Goal: Task Accomplishment & Management: Manage account settings

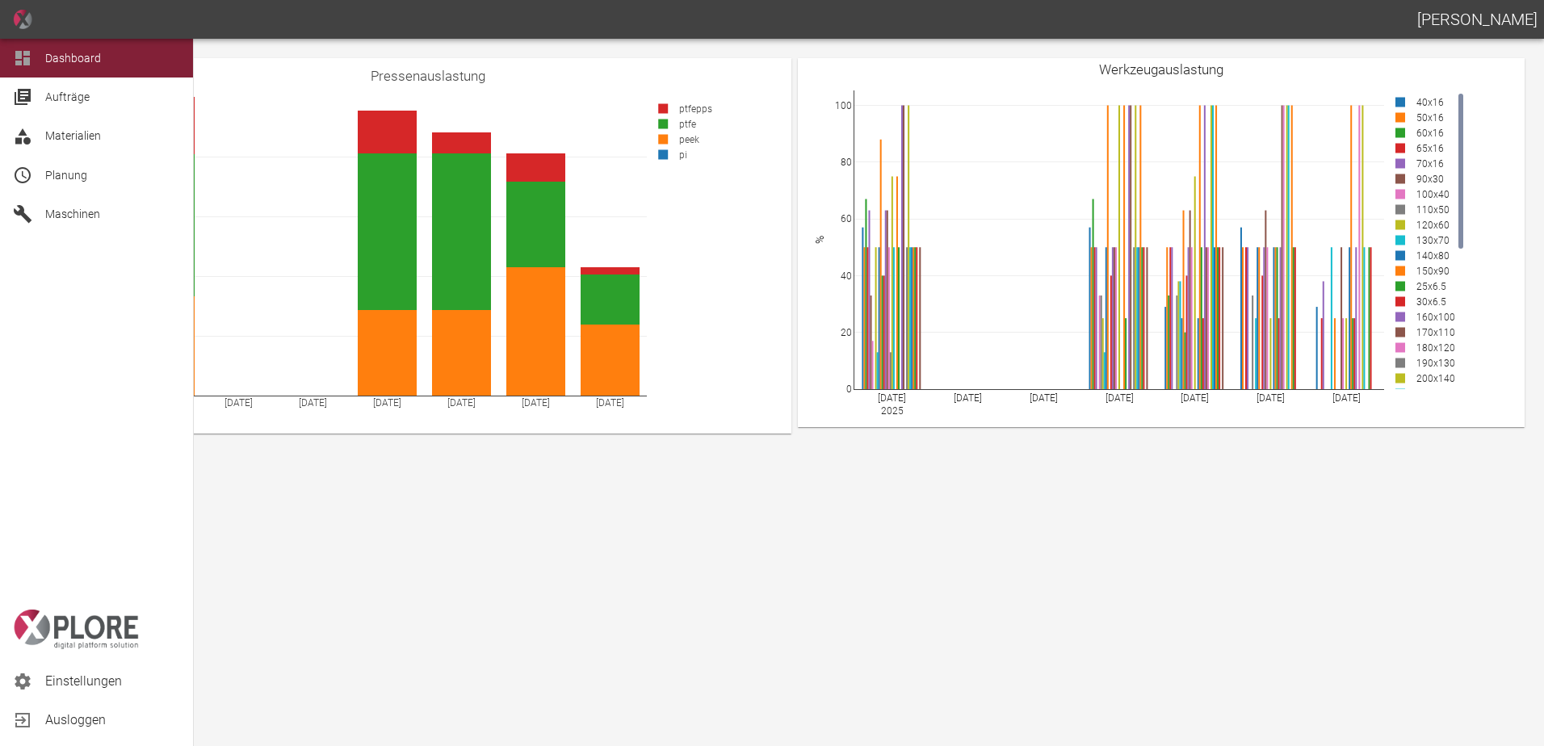
click at [30, 227] on div "Maschinen" at bounding box center [96, 214] width 193 height 39
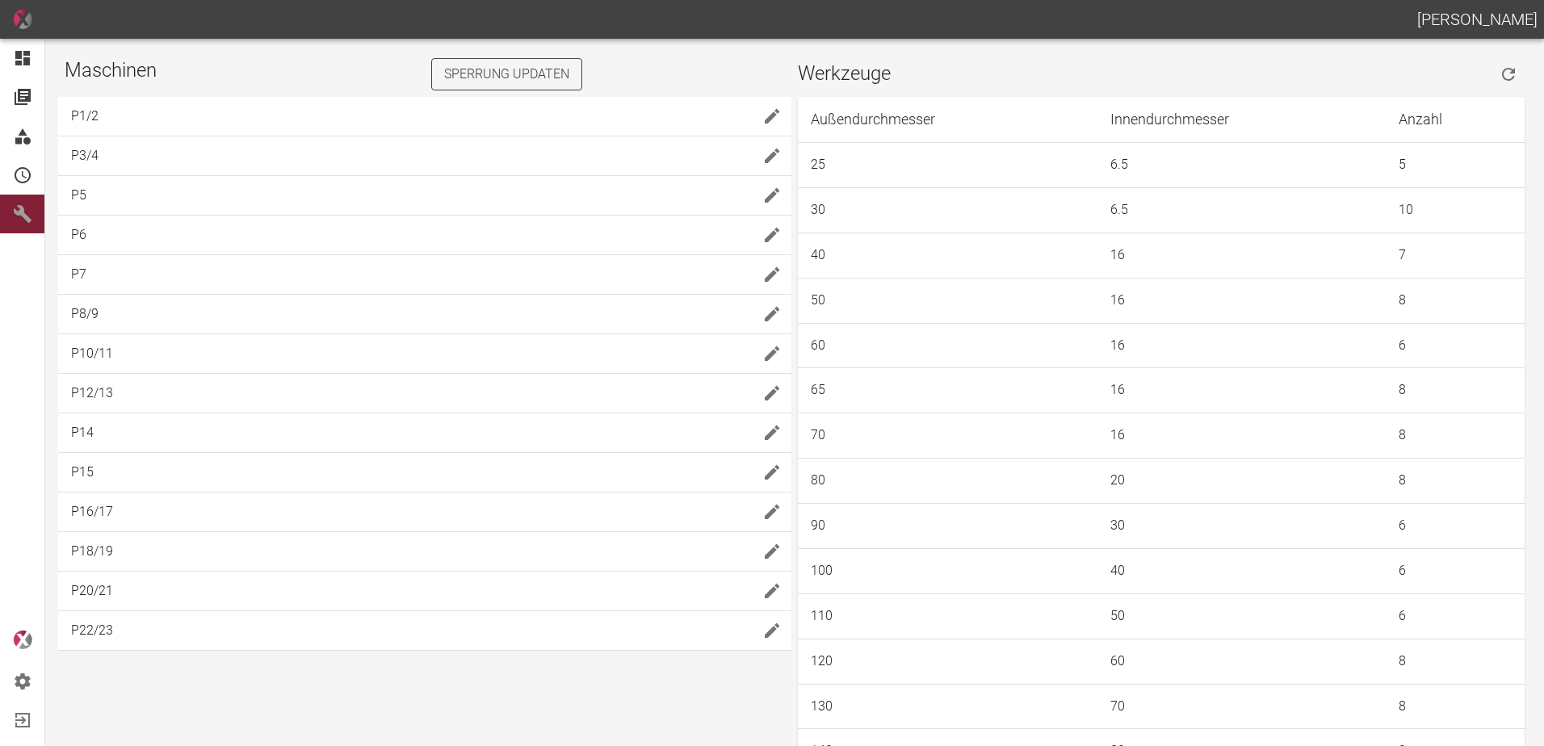
click at [510, 60] on button "Sperrung updaten" at bounding box center [506, 74] width 151 height 32
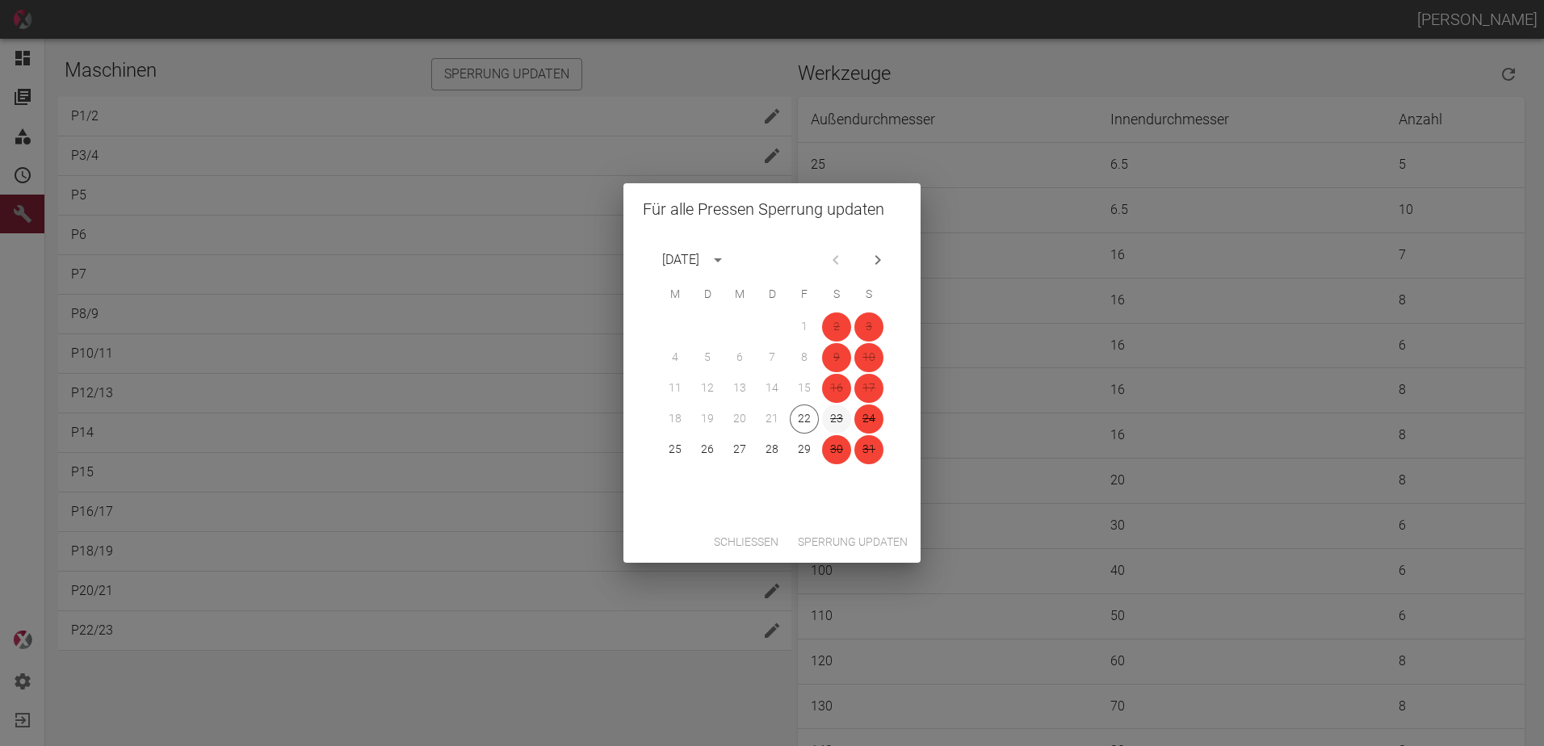
click at [827, 418] on button "23" at bounding box center [836, 419] width 29 height 29
click at [864, 544] on button "Sperrung updaten" at bounding box center [852, 542] width 123 height 30
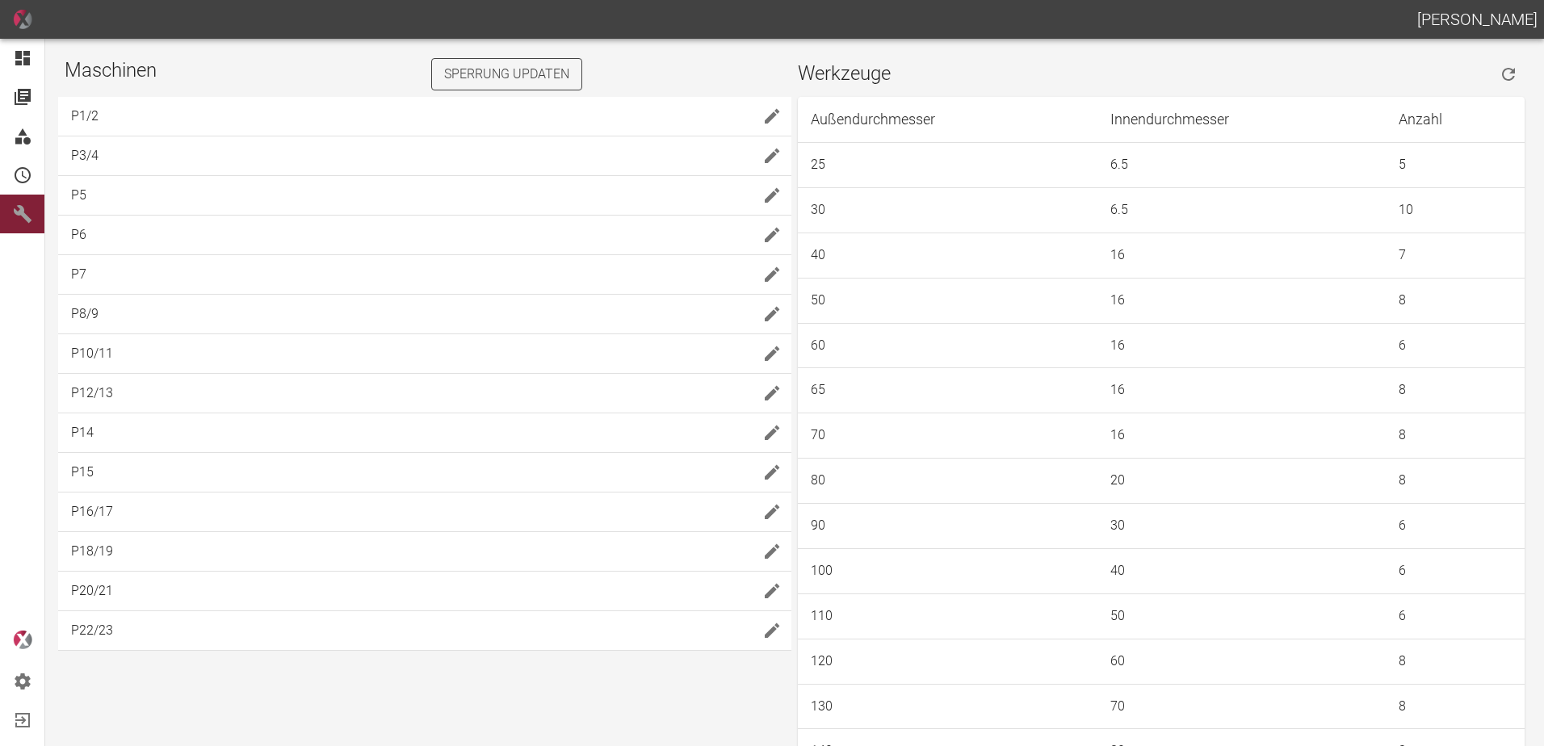
click at [564, 72] on button "Sperrung updaten" at bounding box center [506, 74] width 151 height 32
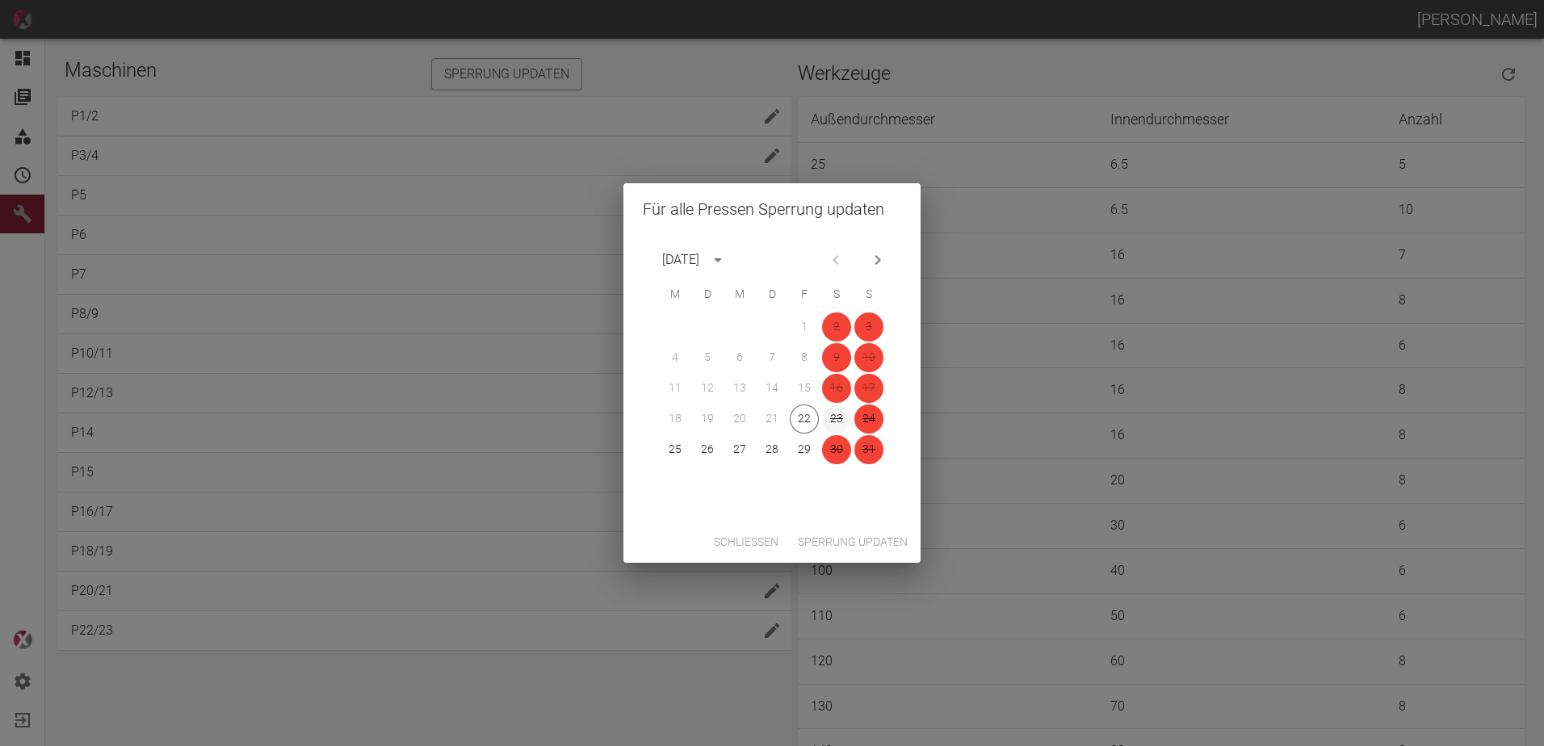
click at [841, 413] on button "23" at bounding box center [836, 419] width 29 height 29
click at [866, 543] on button "Sperrung updaten" at bounding box center [852, 542] width 123 height 30
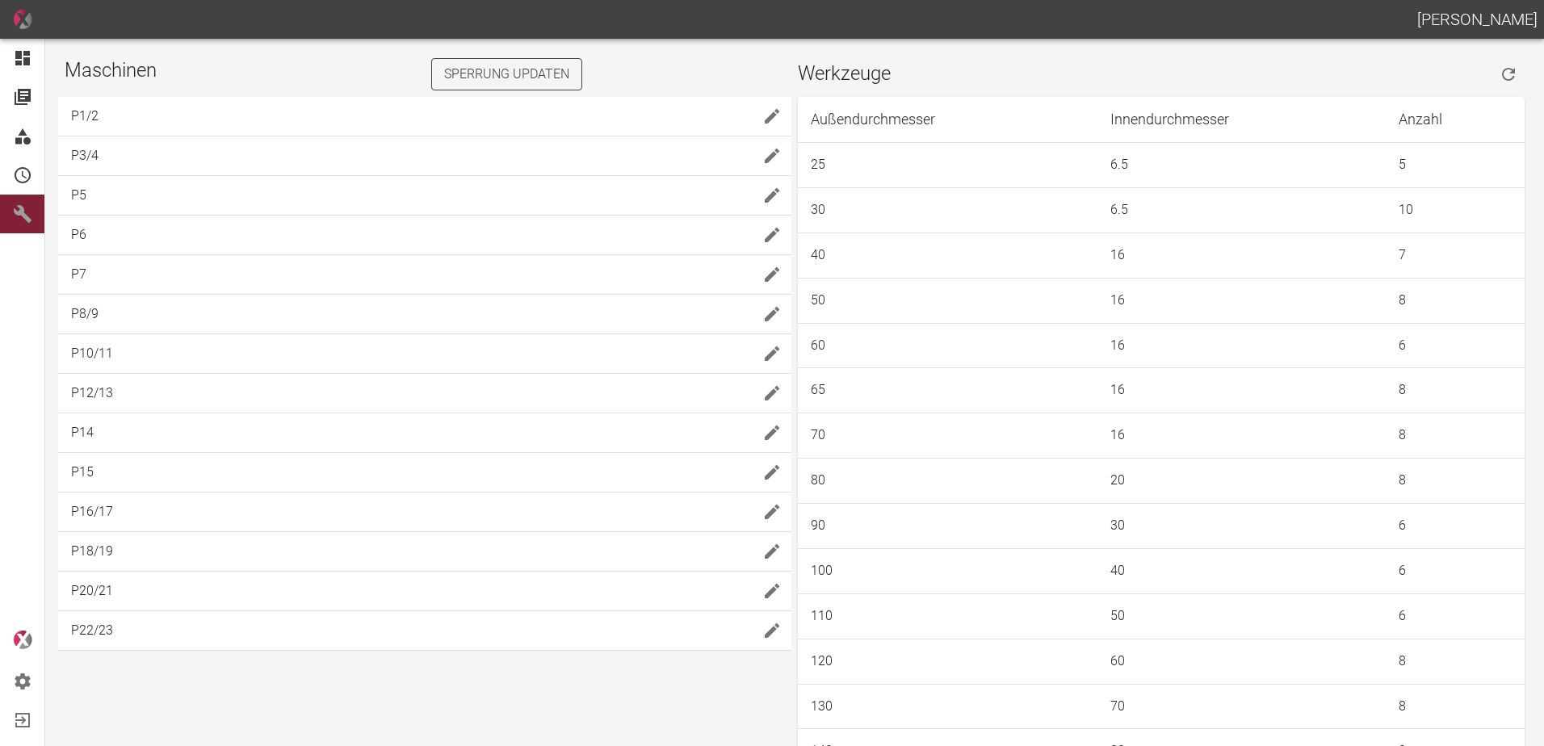
click at [525, 69] on button "Sperrung updaten" at bounding box center [506, 74] width 151 height 32
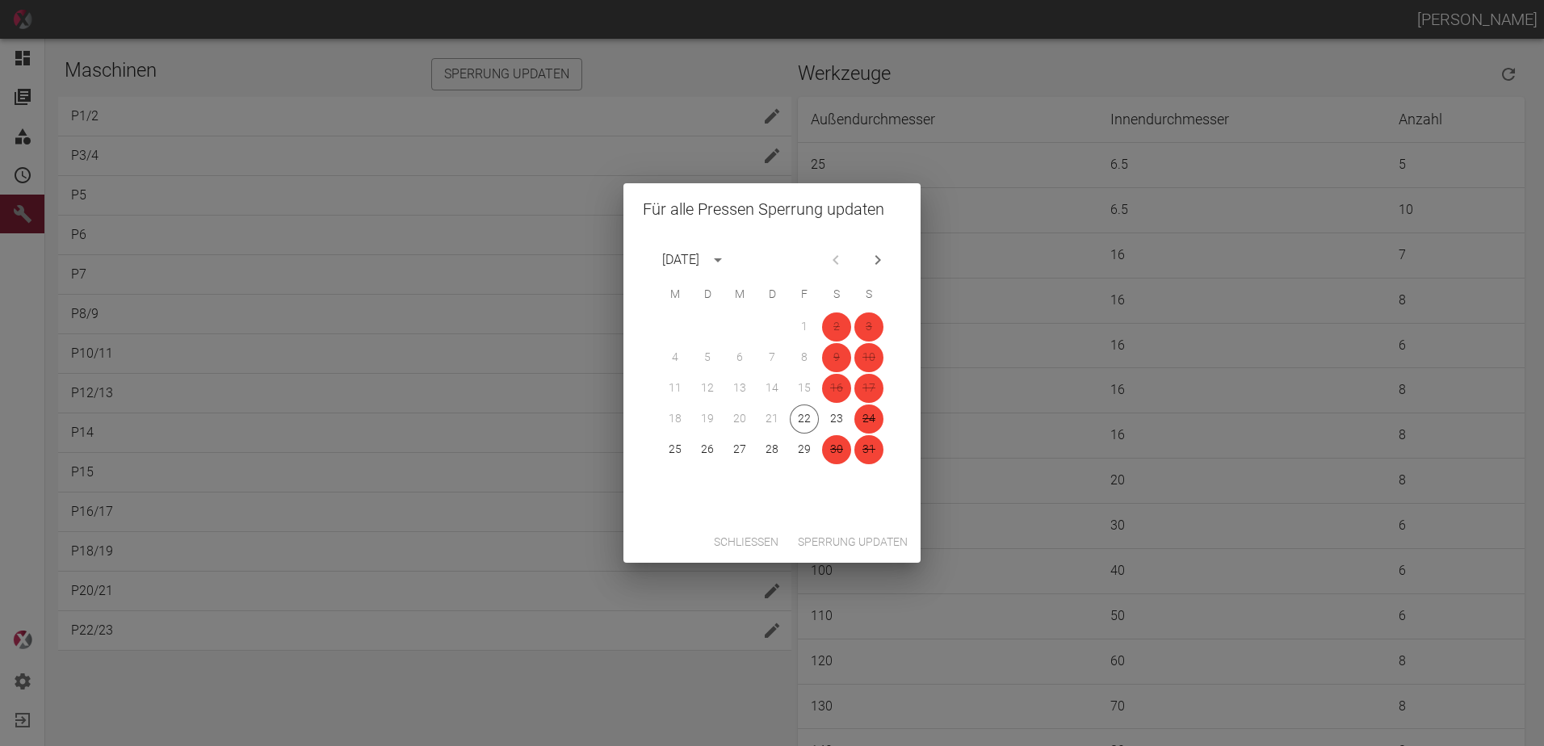
click at [635, 672] on div "Für alle Pressen Sperrung updaten August 2025 M D M D F S S 1 2 3 4 5 6 7 8 9 1…" at bounding box center [772, 373] width 1544 height 746
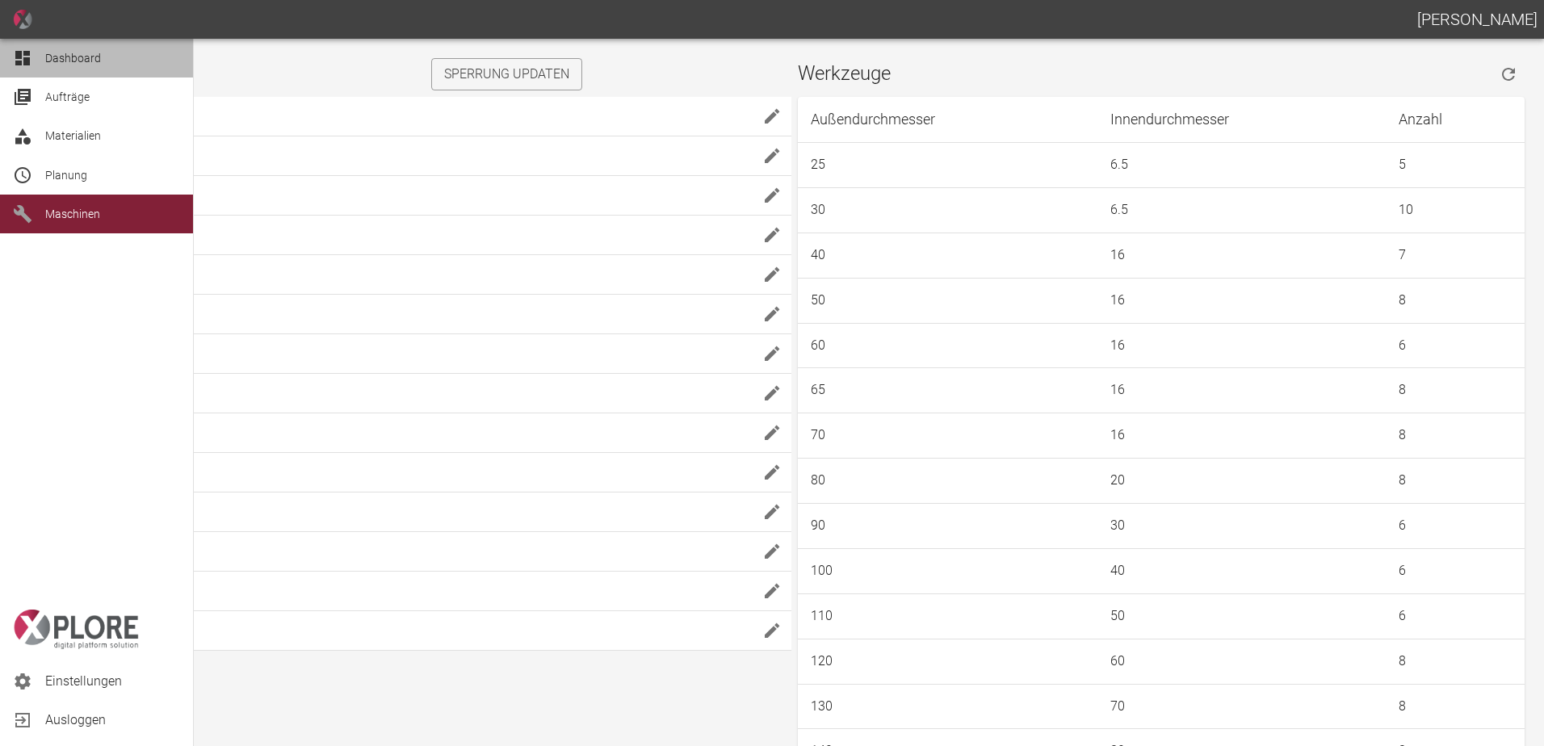
click at [57, 62] on span "Dashboard" at bounding box center [73, 58] width 56 height 13
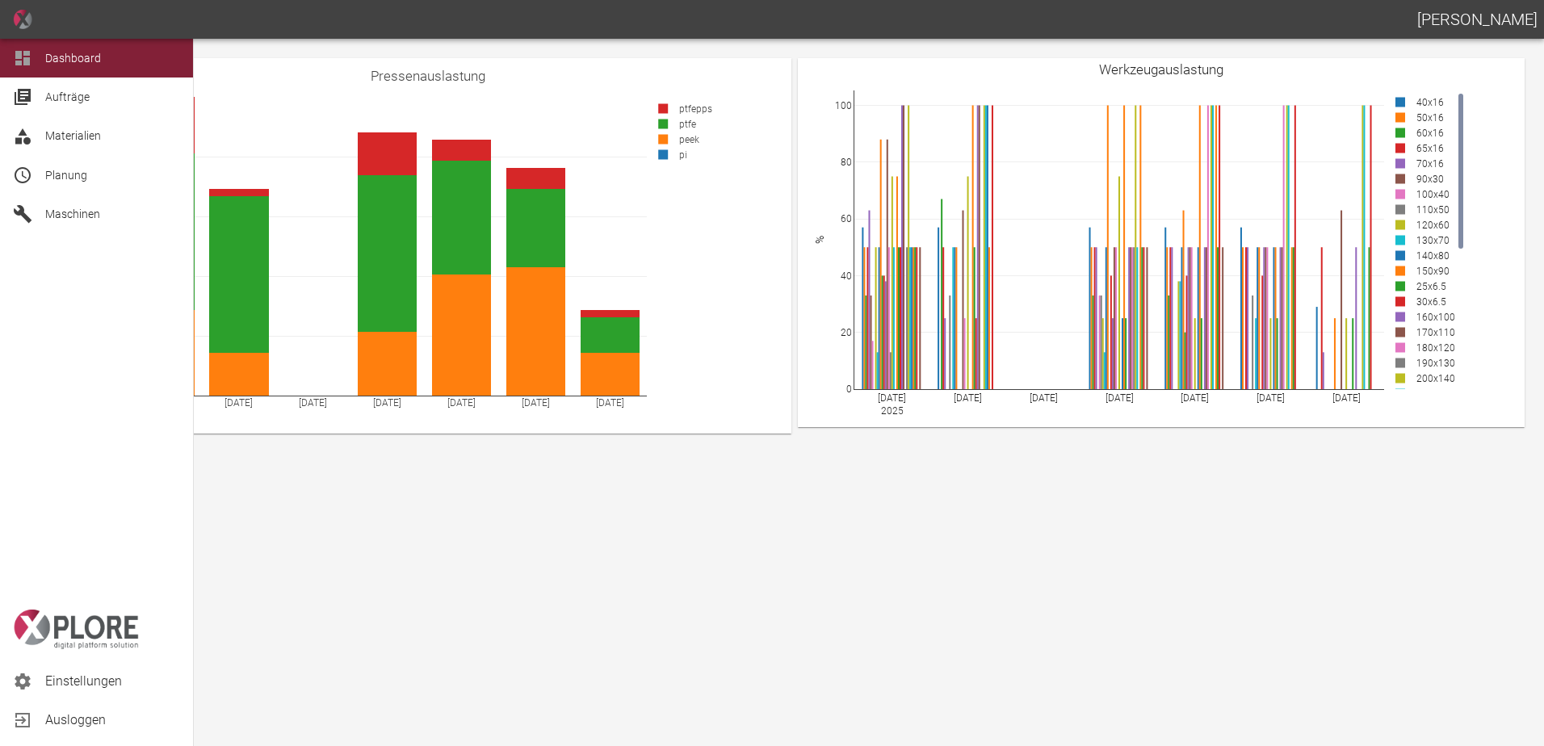
click at [114, 677] on span "Einstellungen" at bounding box center [112, 681] width 135 height 19
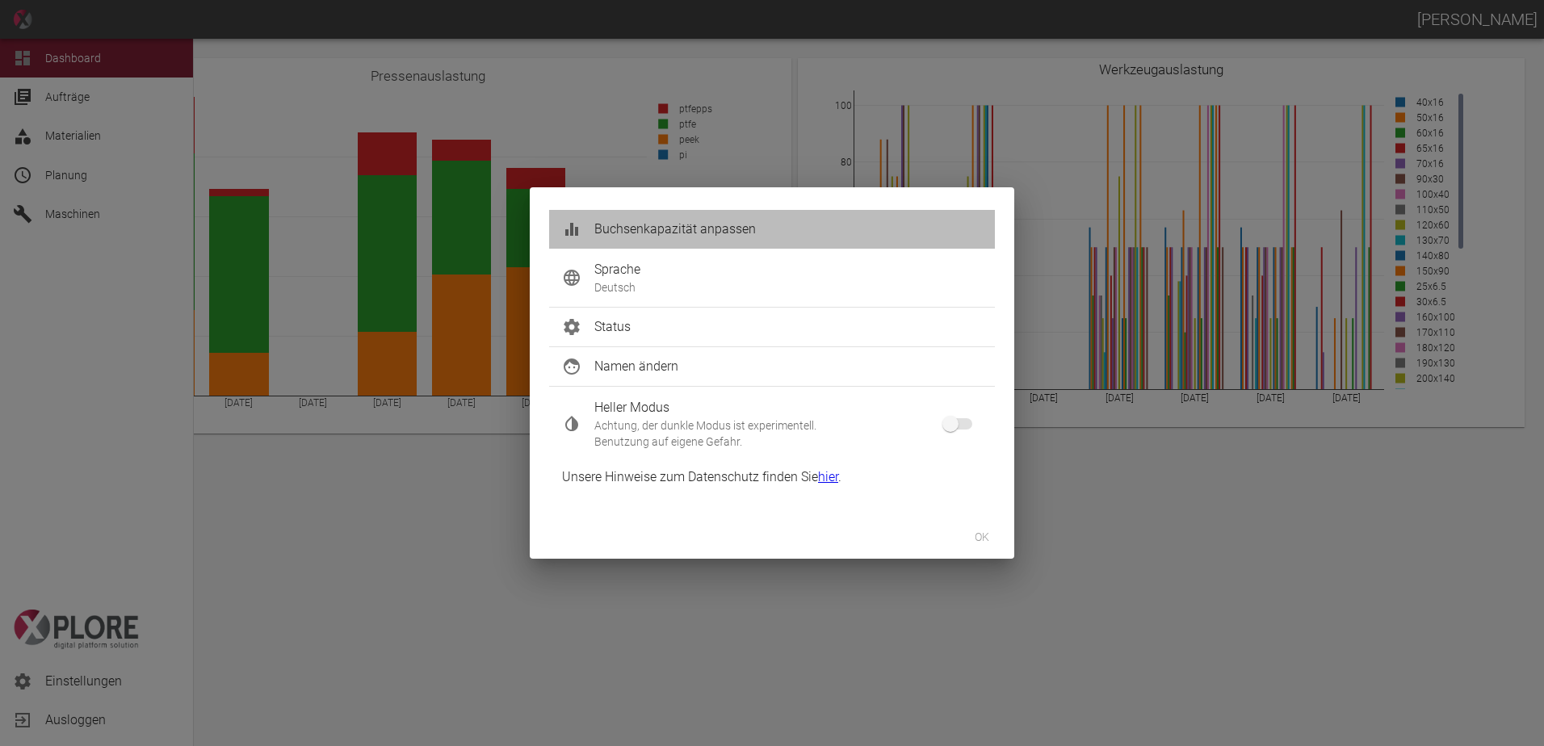
click at [639, 229] on span "Buchsenkapazität anpassen" at bounding box center [788, 229] width 388 height 19
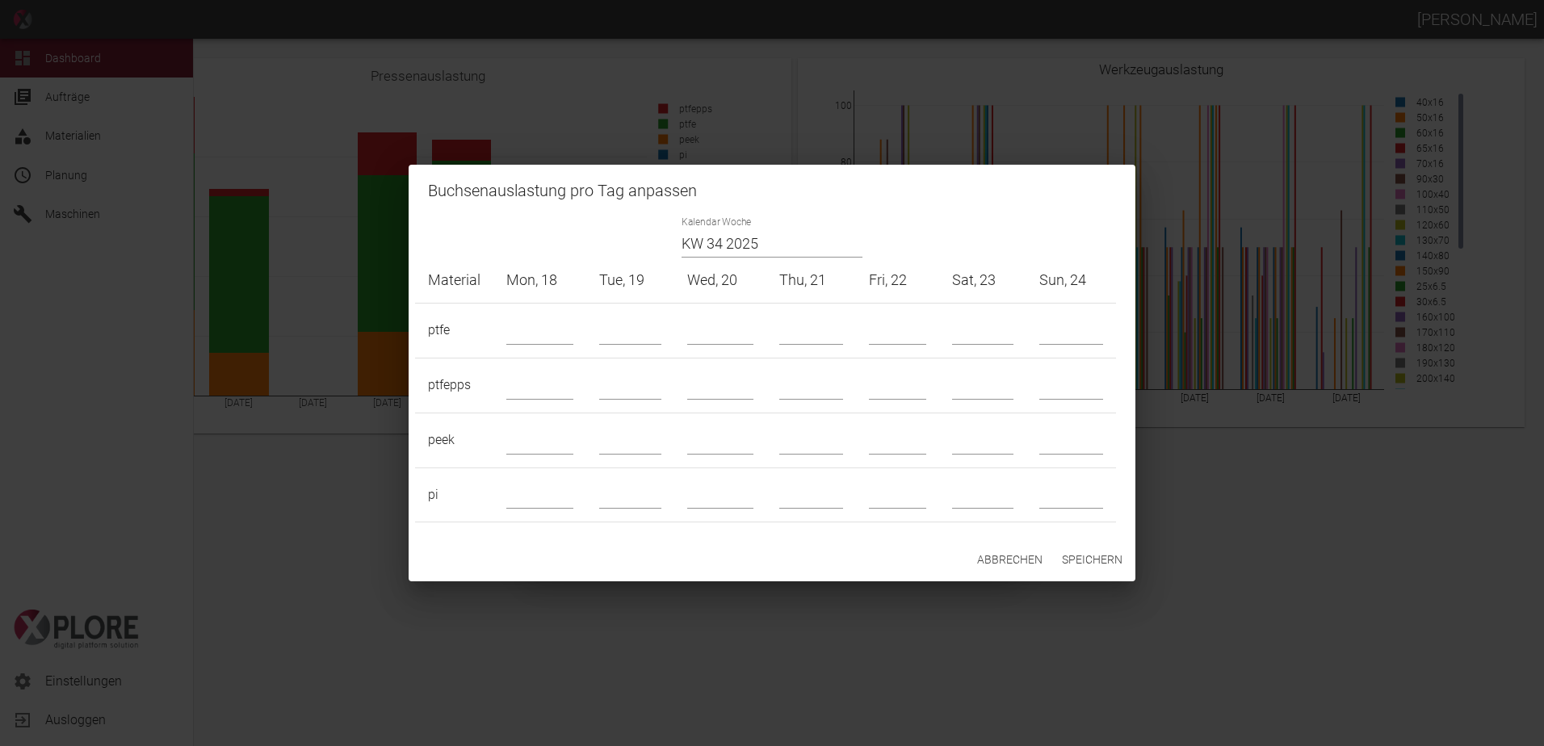
type input "22"
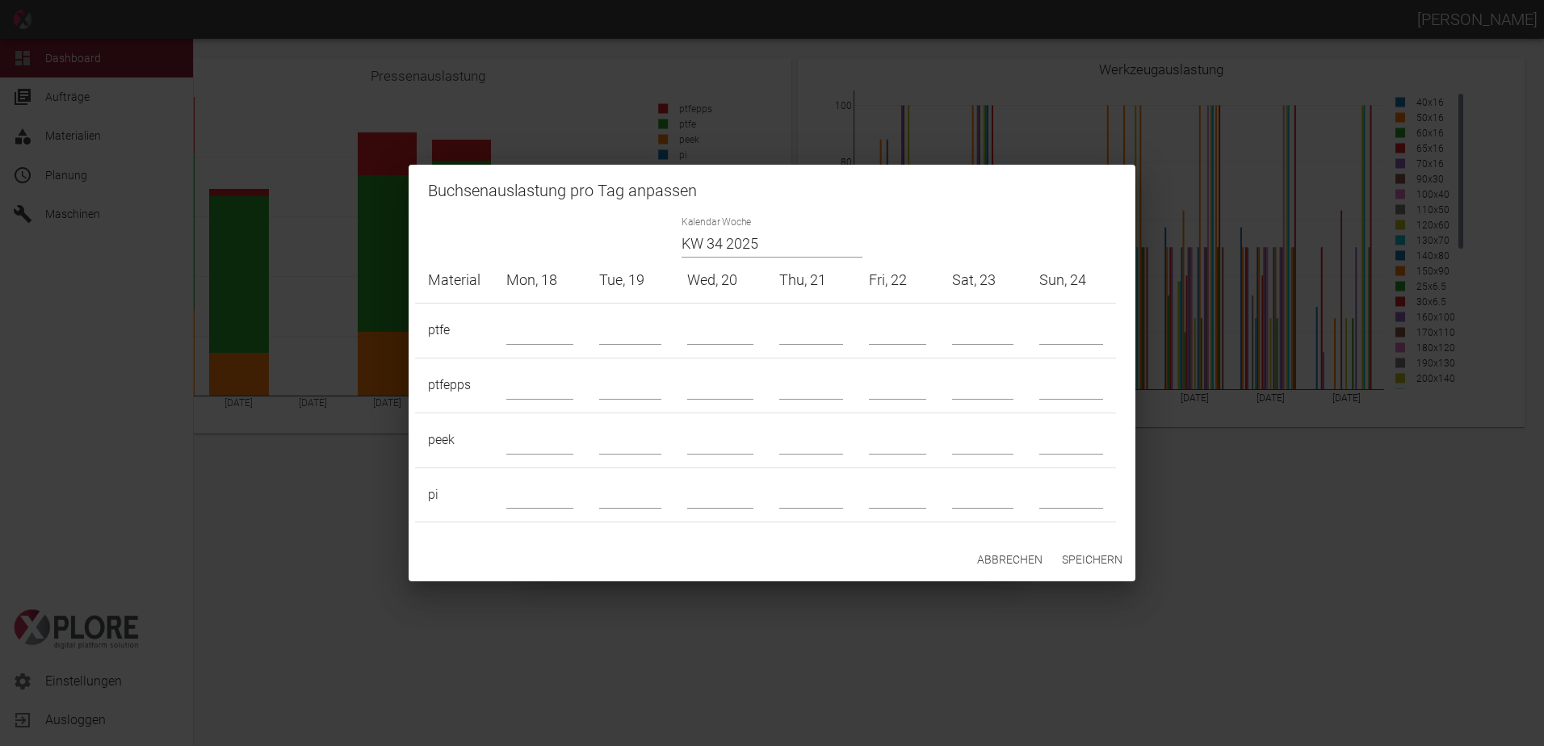
type input "22"
type input "4"
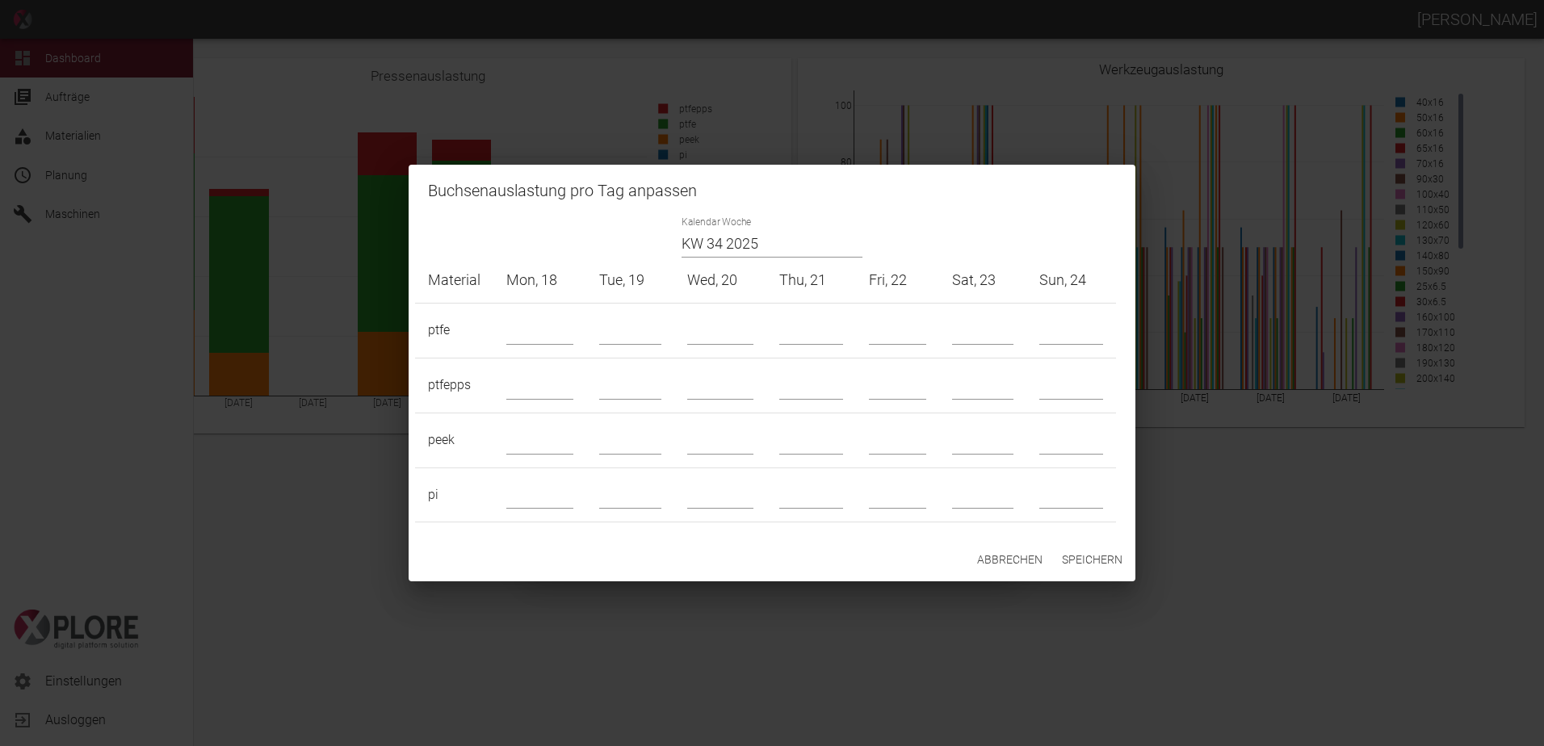
type input "4"
drag, startPoint x: 975, startPoint y: 337, endPoint x: 939, endPoint y: 345, distance: 36.4
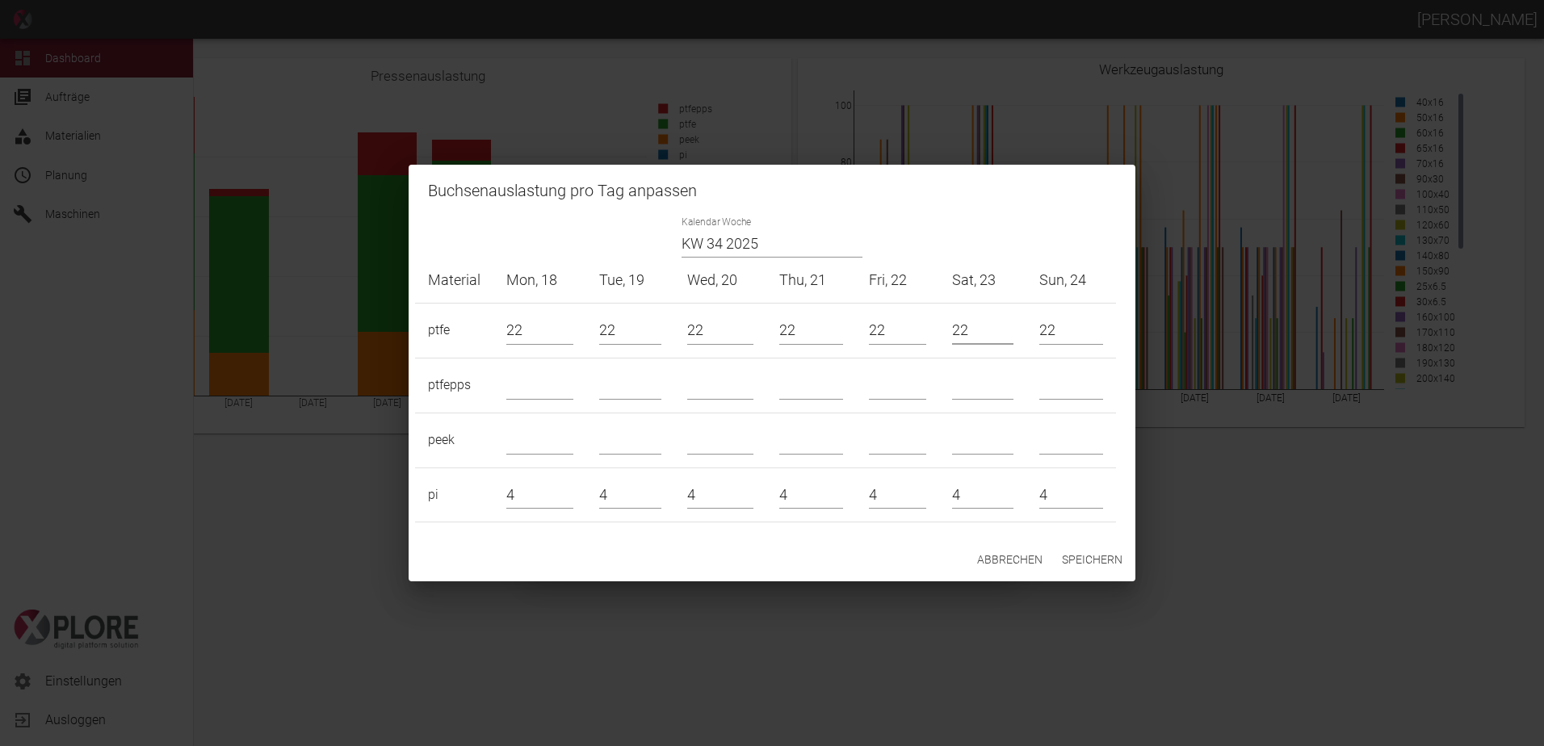
click at [939, 345] on td "22" at bounding box center [982, 330] width 87 height 55
type input "0"
drag, startPoint x: 986, startPoint y: 449, endPoint x: 982, endPoint y: 442, distance: 8.3
click at [986, 448] on input "text" at bounding box center [982, 440] width 61 height 28
type input "0"
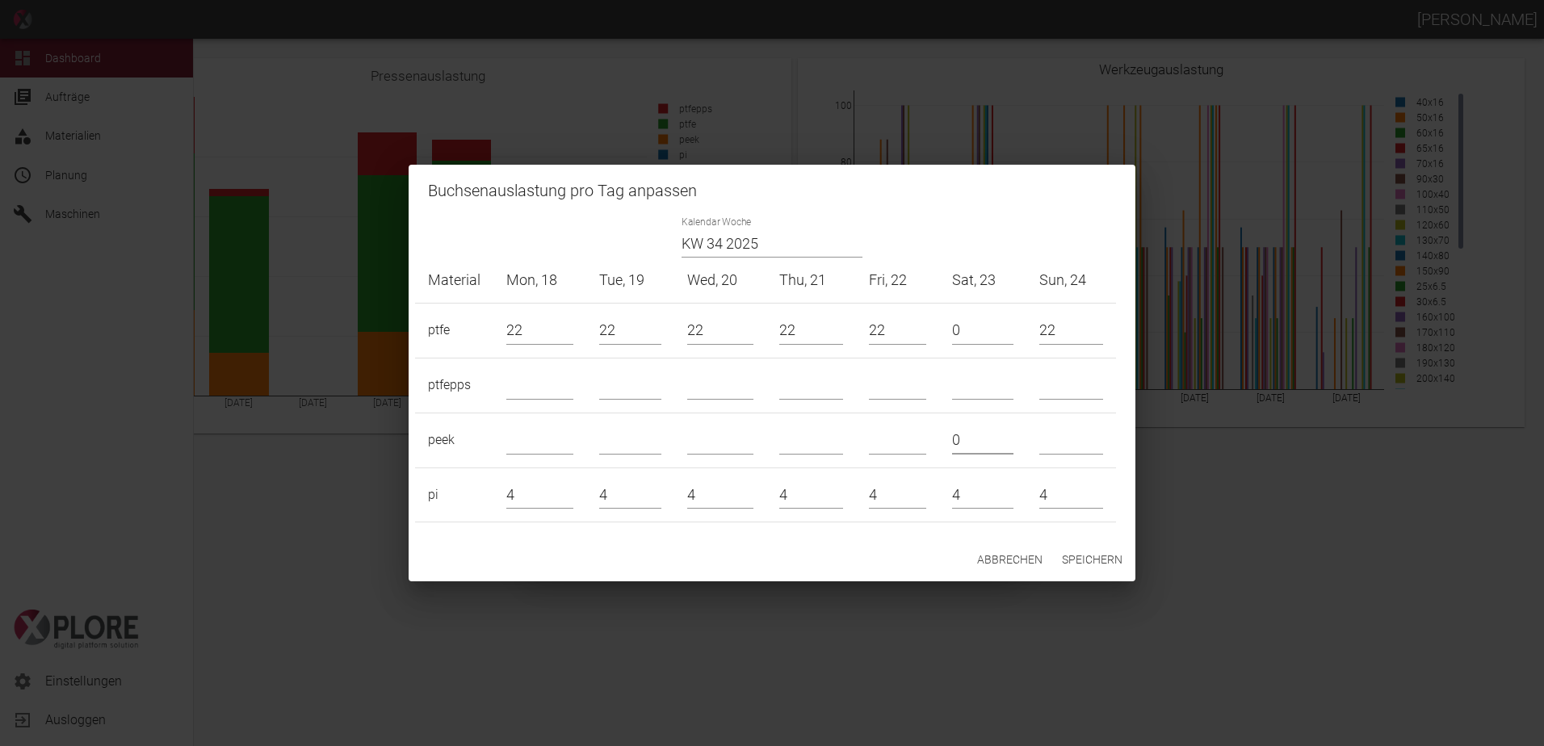
click at [1103, 561] on button "Speichern" at bounding box center [1091, 560] width 73 height 30
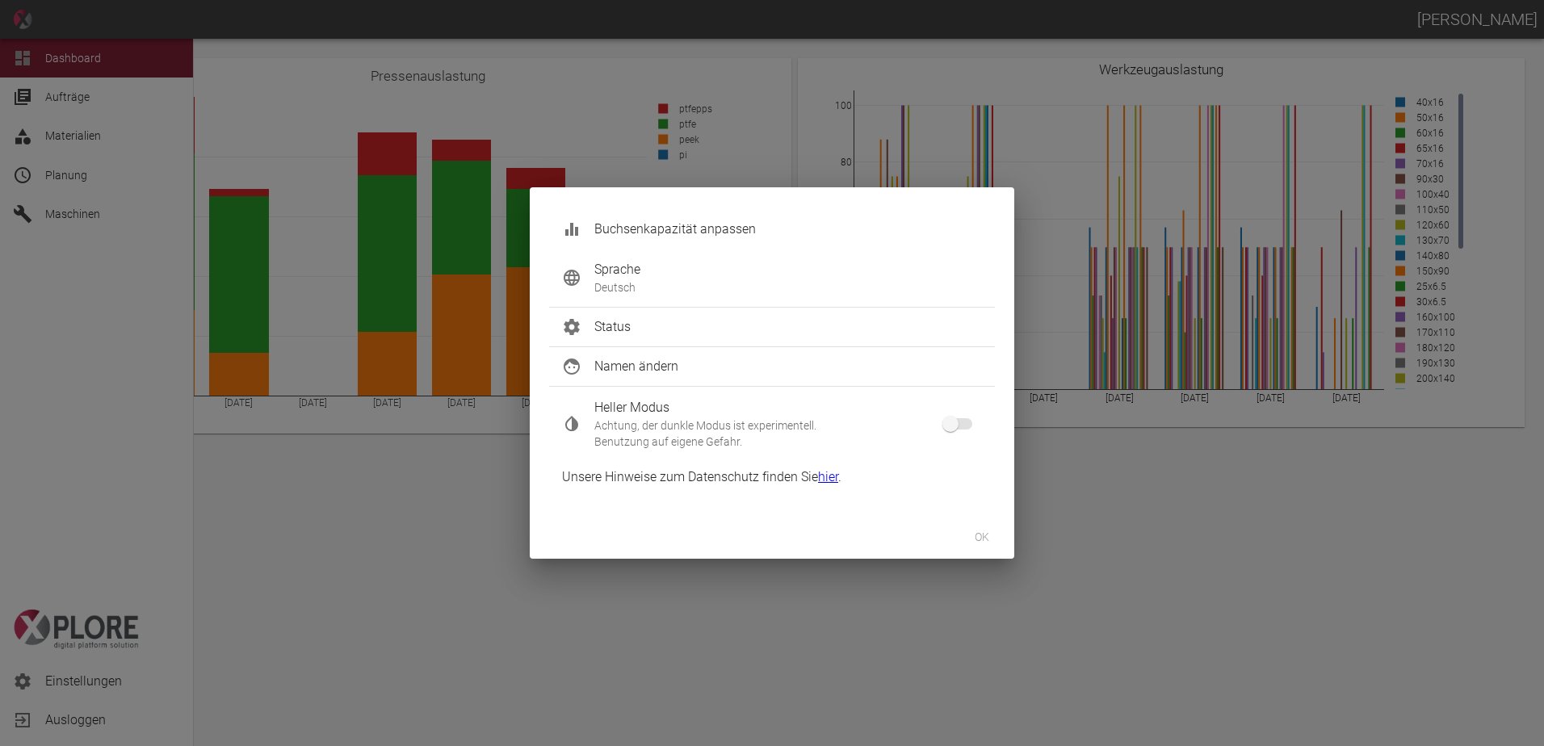
type input "-1"
click at [974, 541] on button "ok" at bounding box center [982, 537] width 52 height 30
